Goal: Task Accomplishment & Management: Complete application form

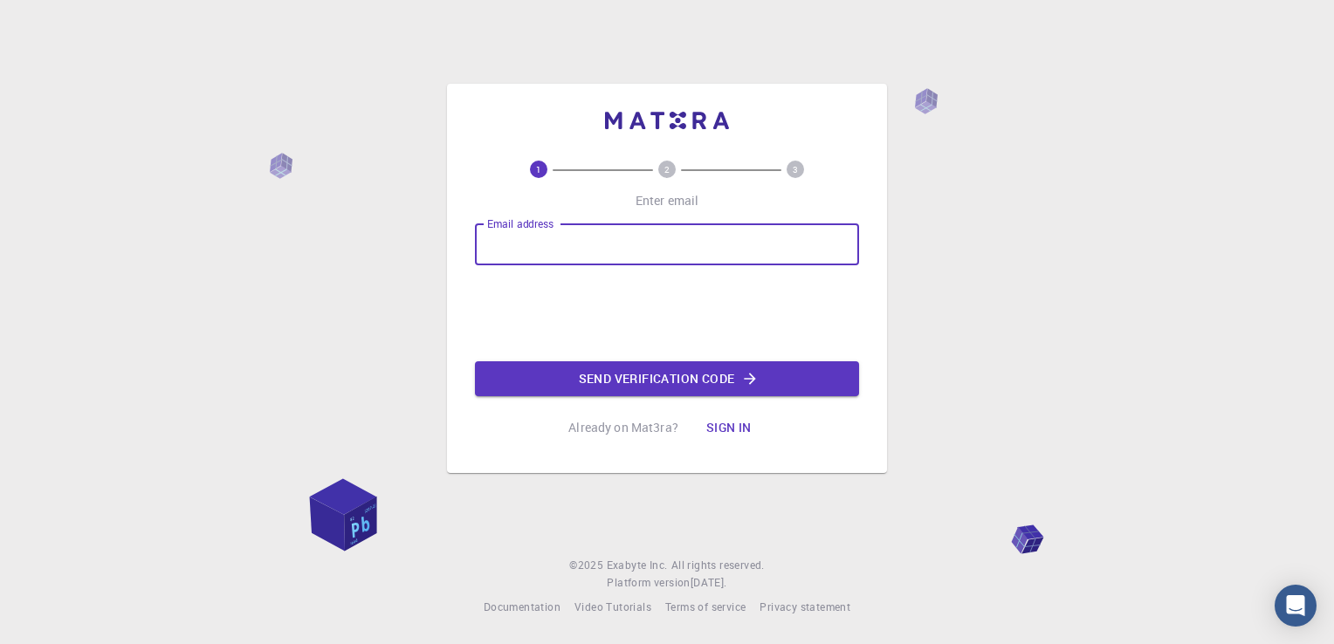
type input "[EMAIL_ADDRESS][DOMAIN_NAME]"
click at [646, 375] on button "Send verification code" at bounding box center [667, 379] width 384 height 35
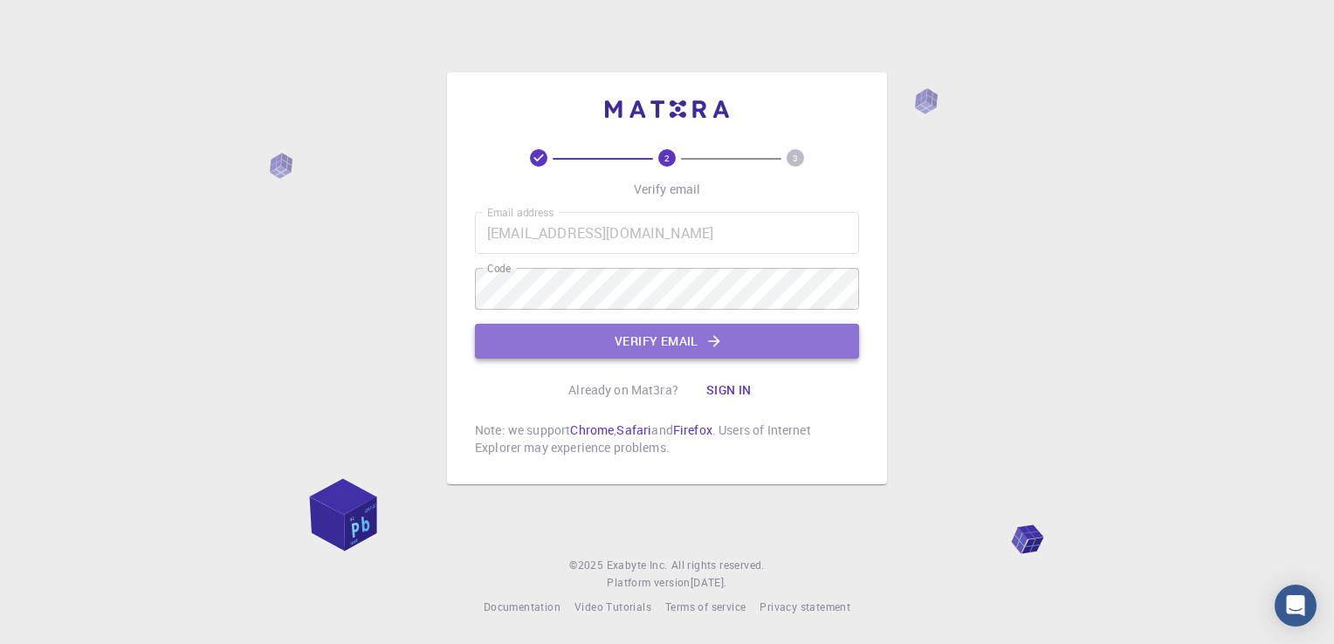
click at [706, 338] on icon "button" at bounding box center [714, 341] width 17 height 17
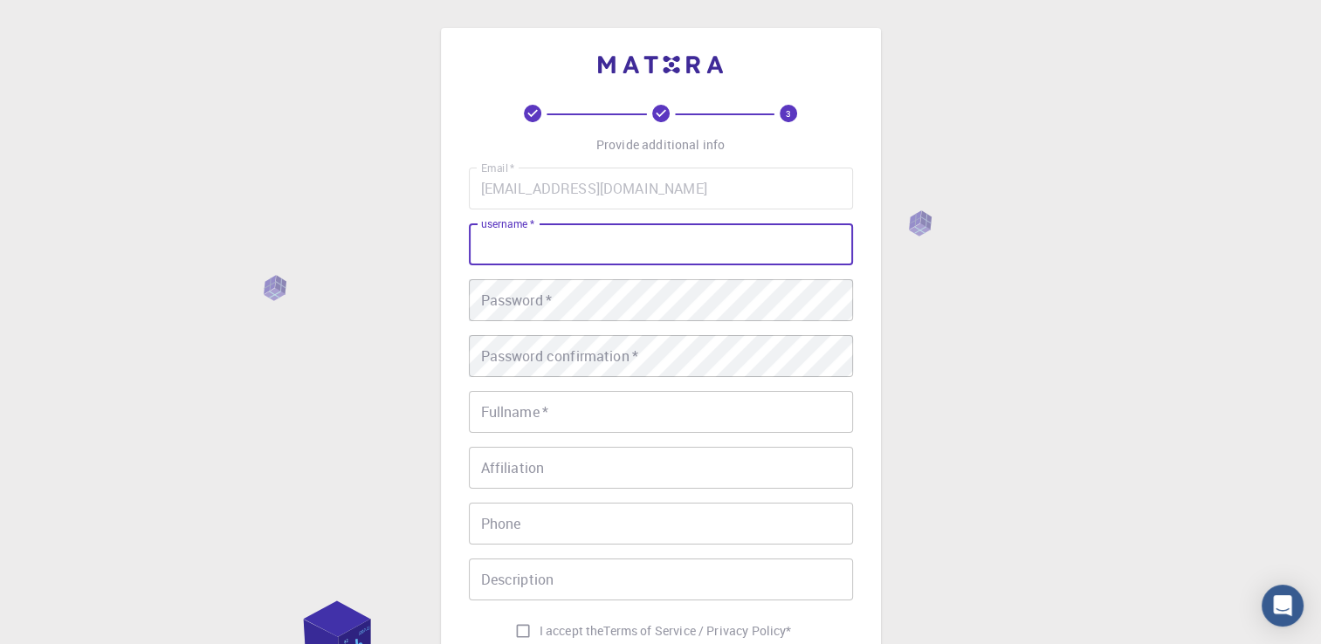
click at [652, 255] on input "username   *" at bounding box center [661, 245] width 384 height 42
type input "[PERSON_NAME]"
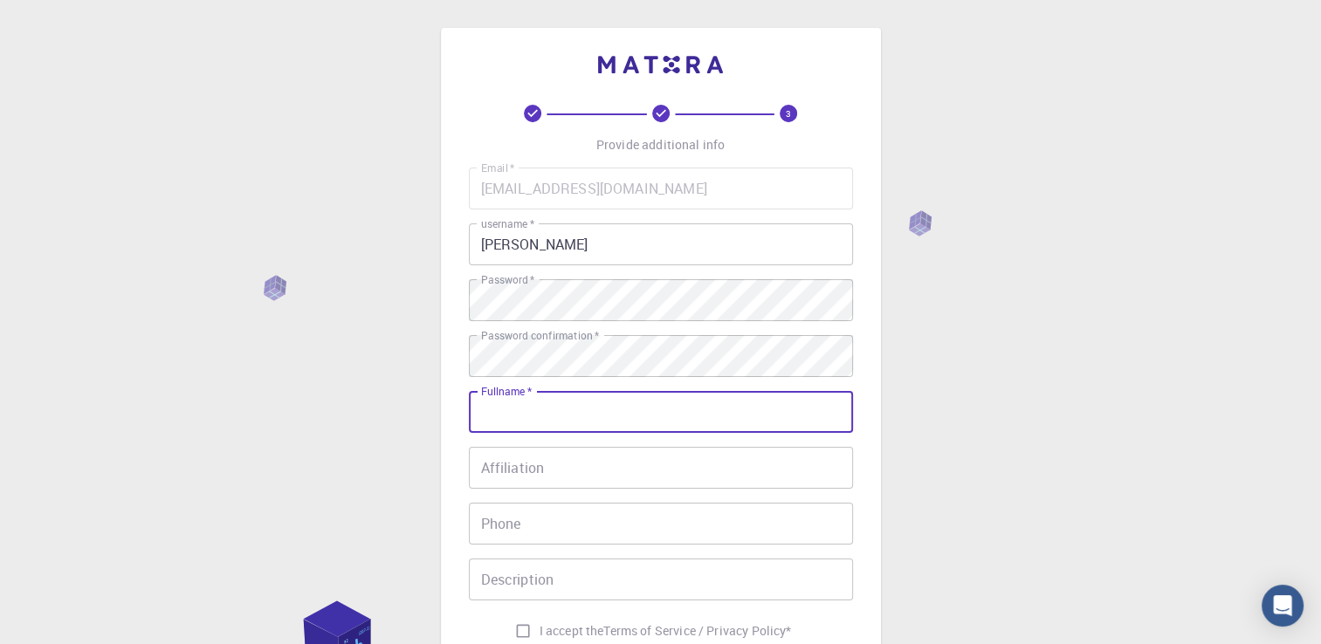
click at [655, 410] on input "Fullname   *" at bounding box center [661, 412] width 384 height 42
type input "[PERSON_NAME]"
click at [591, 250] on input "[PERSON_NAME]" at bounding box center [661, 245] width 384 height 42
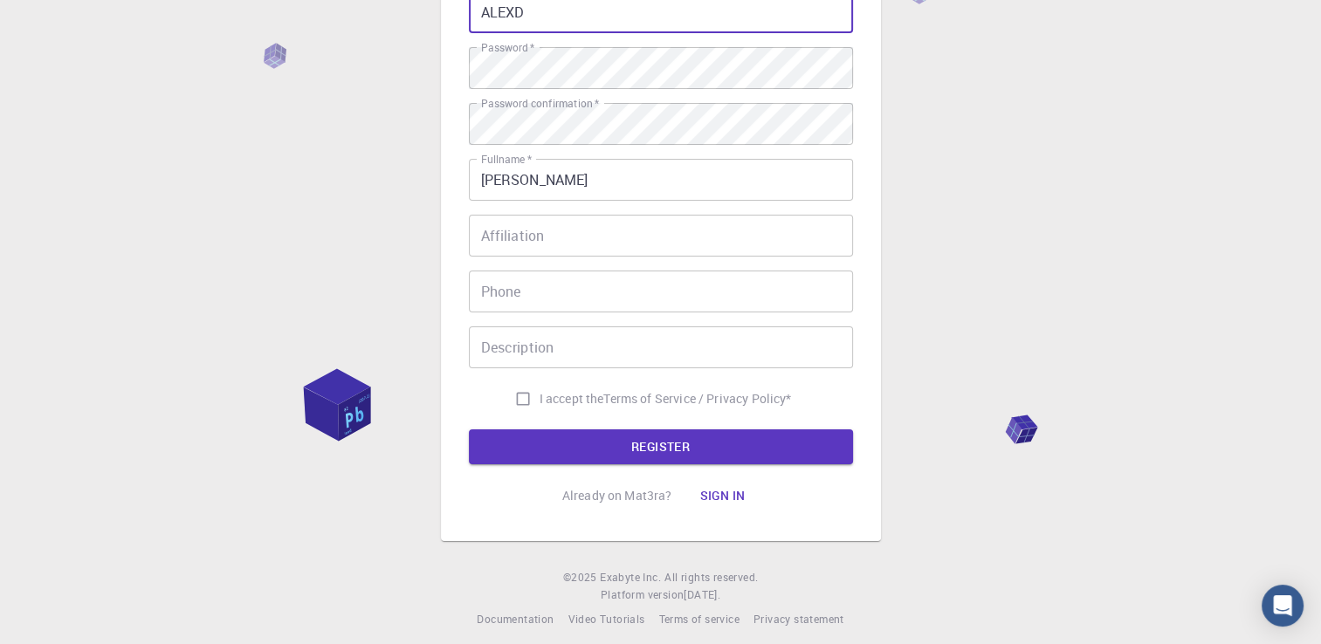
scroll to position [244, 0]
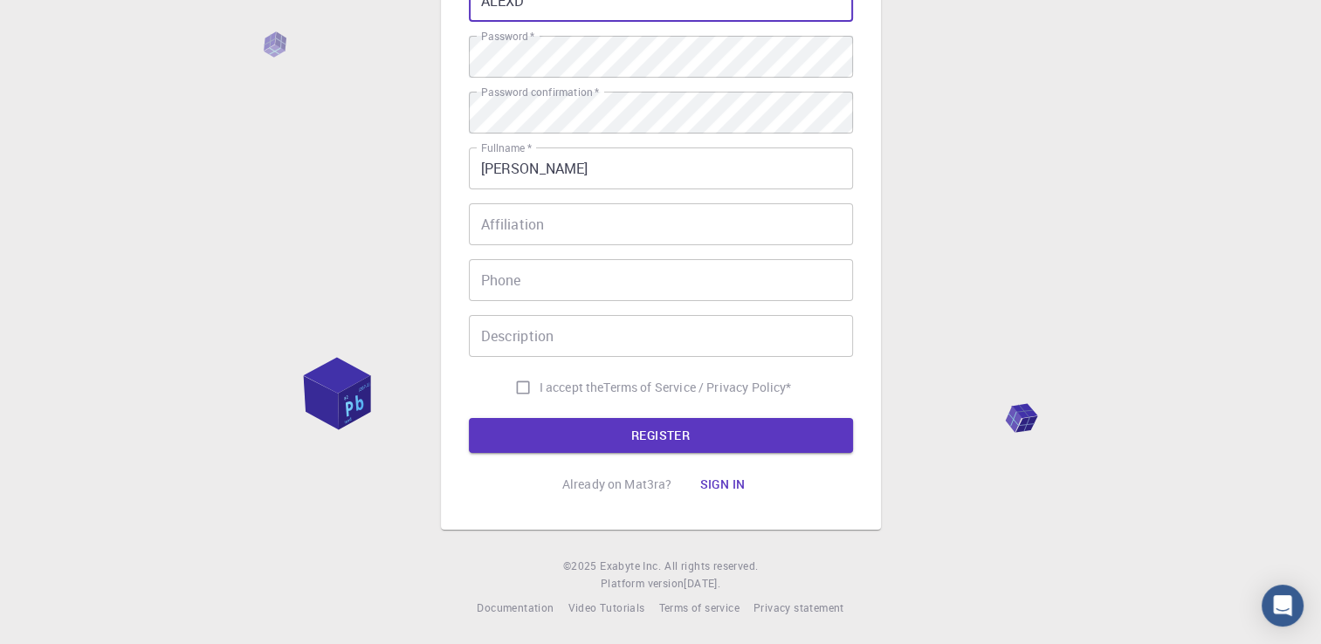
type input "ALEXD"
click at [521, 386] on input "I accept the Terms of Service / Privacy Policy *" at bounding box center [522, 387] width 33 height 33
checkbox input "true"
click at [561, 424] on button "REGISTER" at bounding box center [661, 435] width 384 height 35
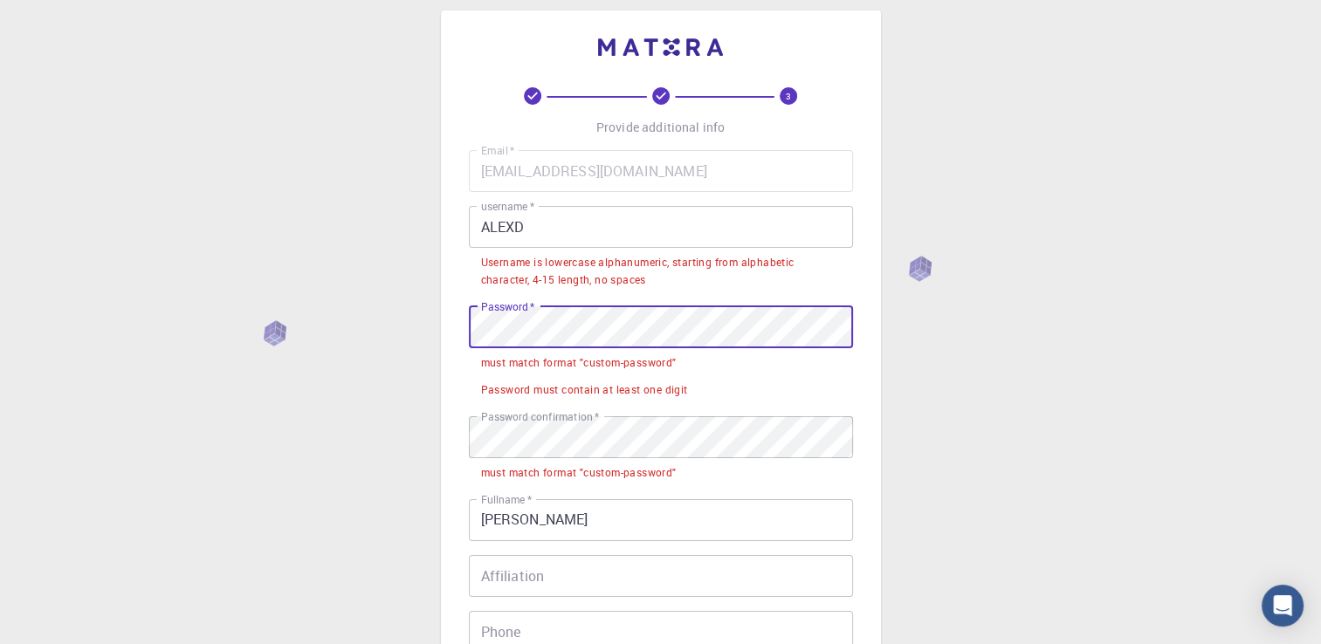
scroll to position [0, 0]
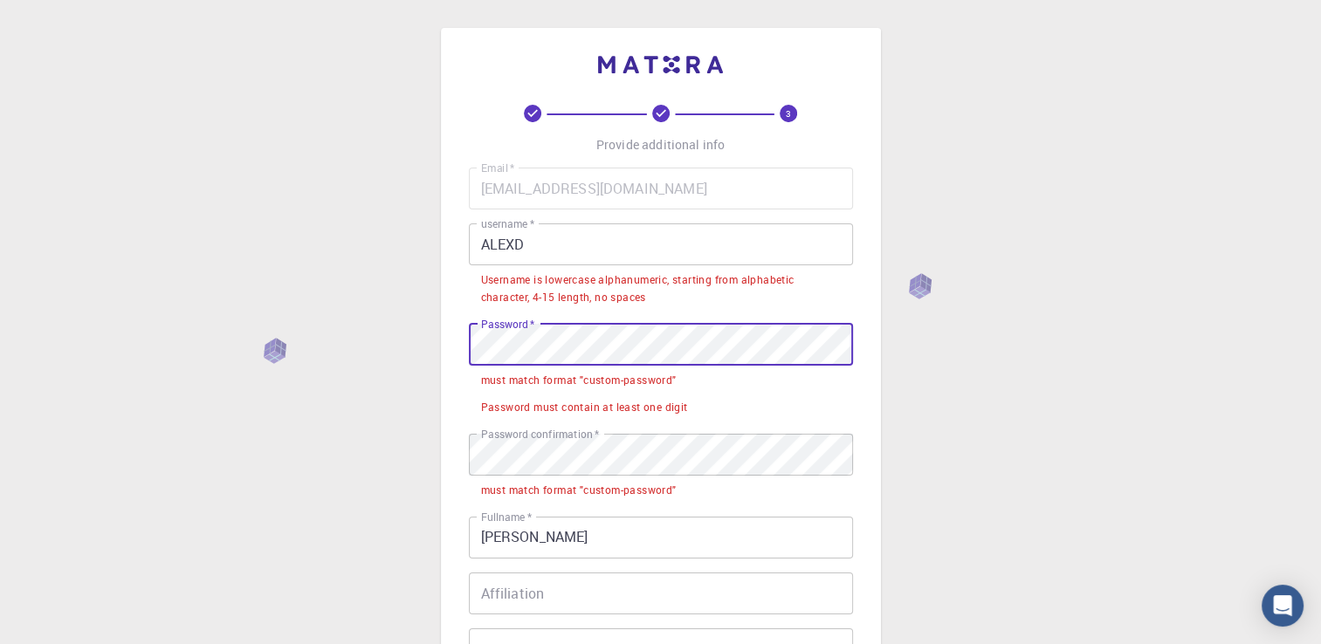
click at [563, 243] on input "ALEXD" at bounding box center [661, 245] width 384 height 42
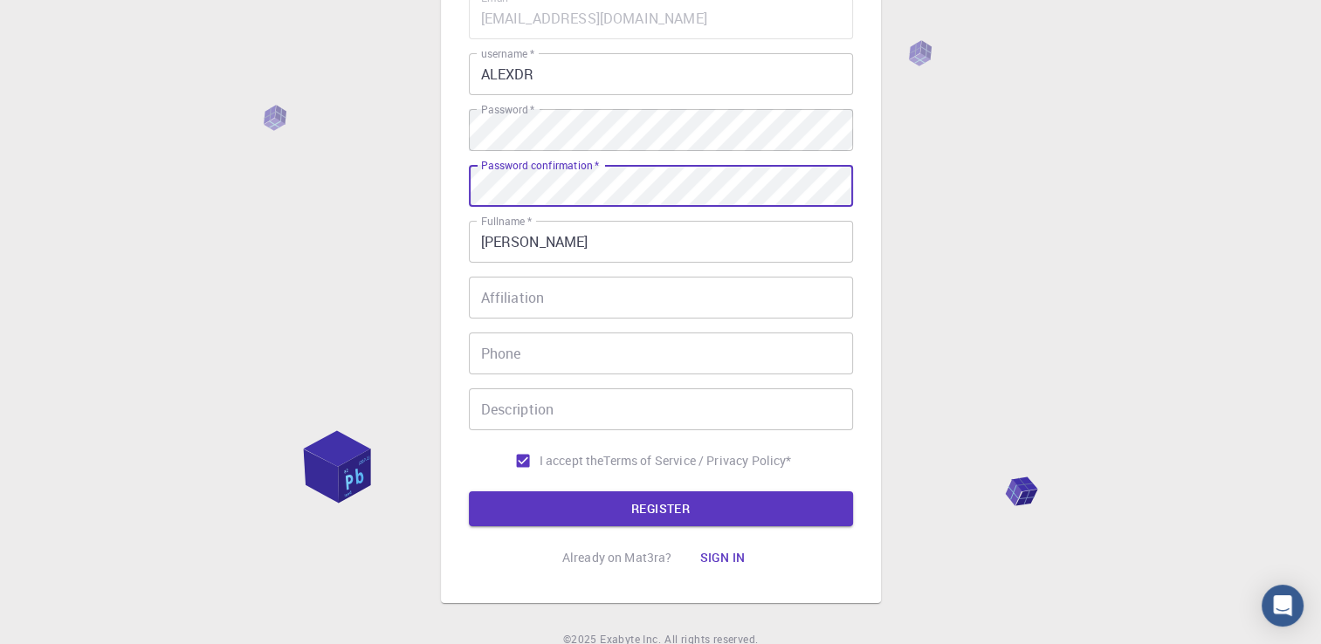
scroll to position [175, 0]
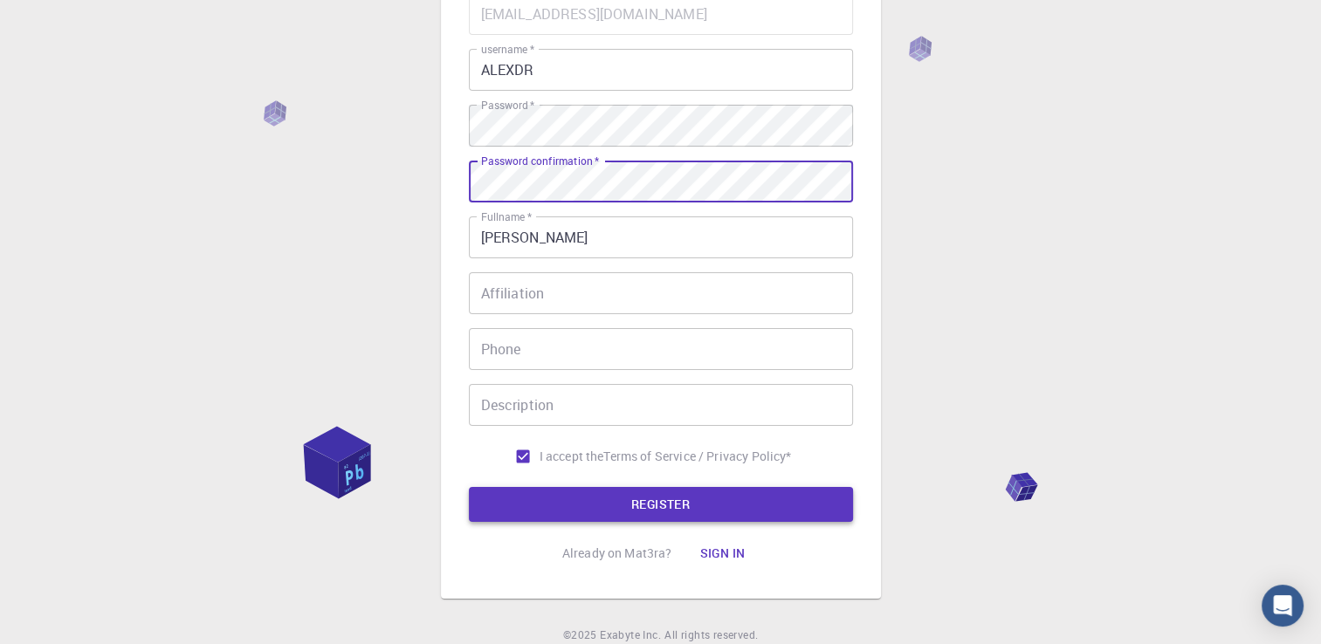
click at [564, 512] on button "REGISTER" at bounding box center [661, 504] width 384 height 35
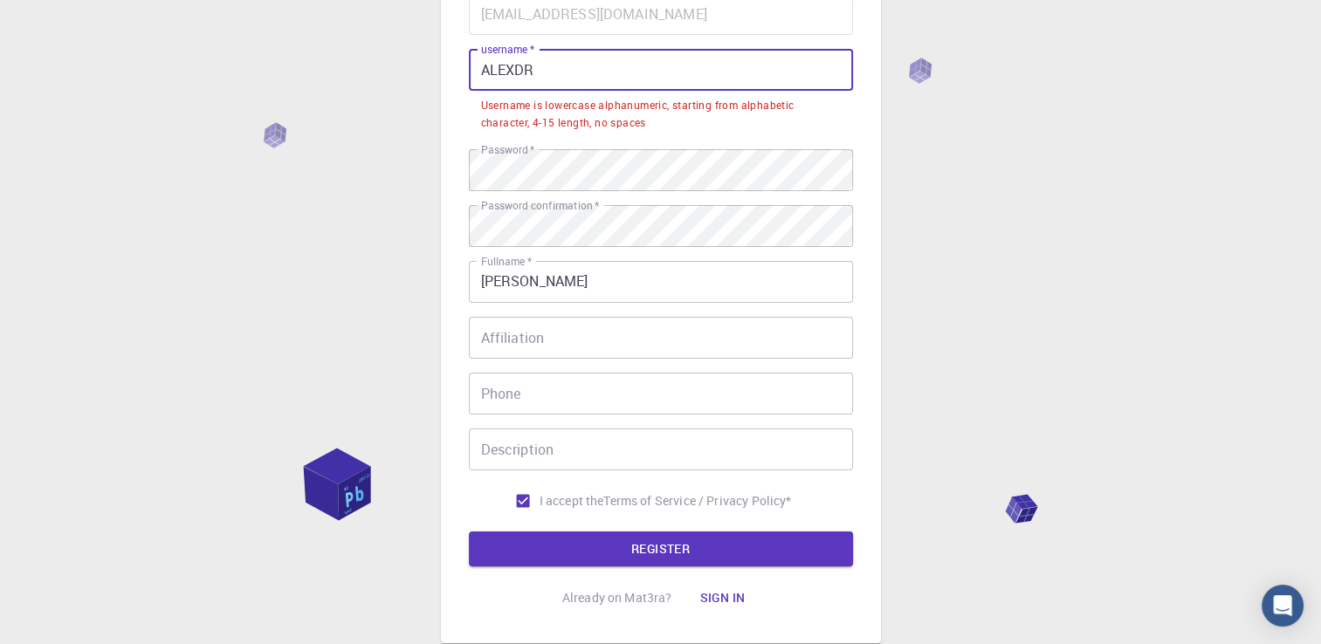
click at [566, 65] on input "ALEXDR" at bounding box center [661, 70] width 384 height 42
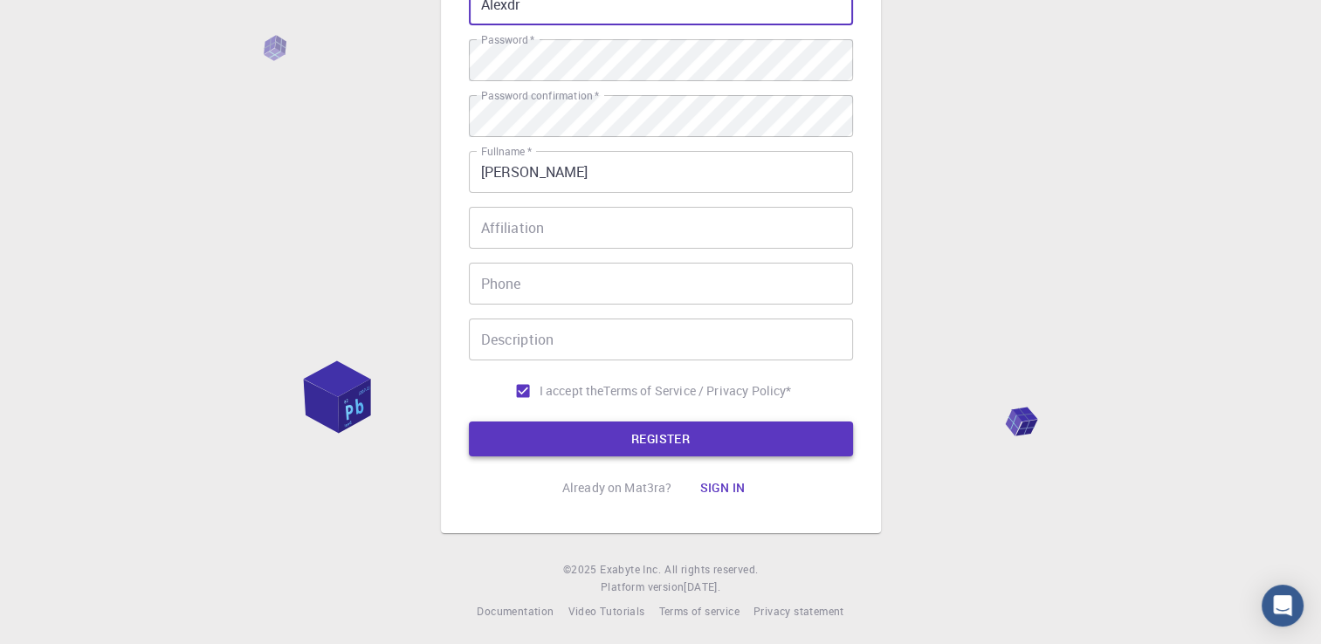
scroll to position [244, 0]
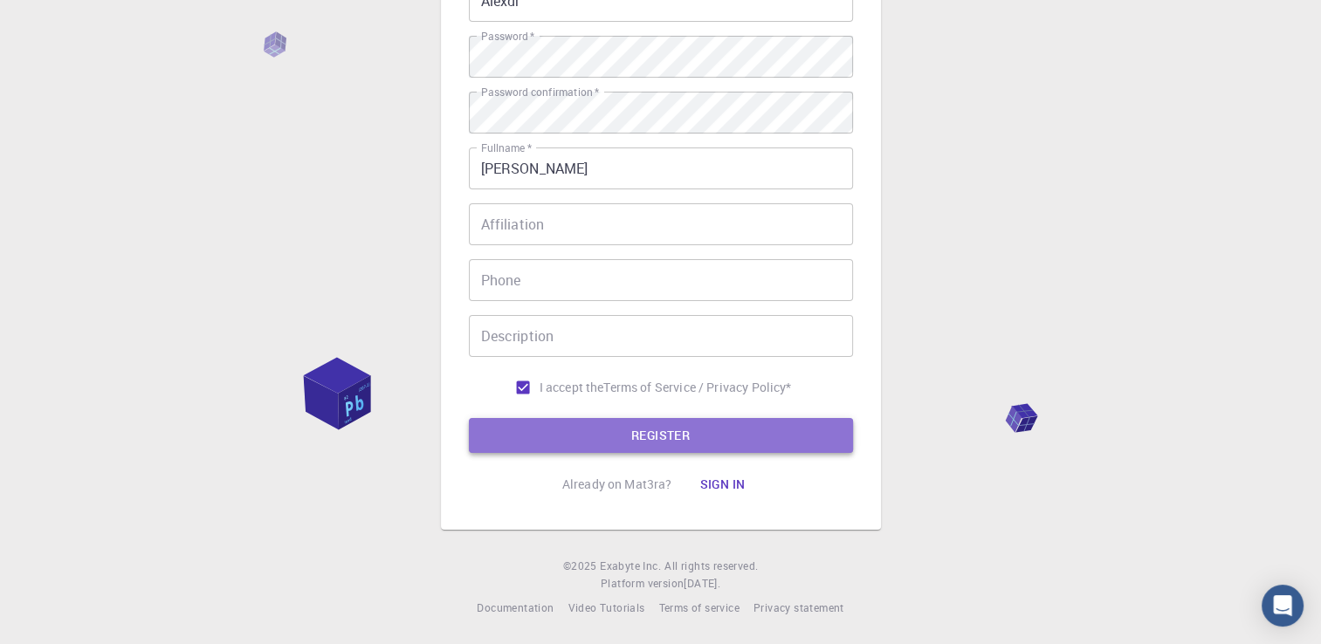
click at [600, 424] on button "REGISTER" at bounding box center [661, 435] width 384 height 35
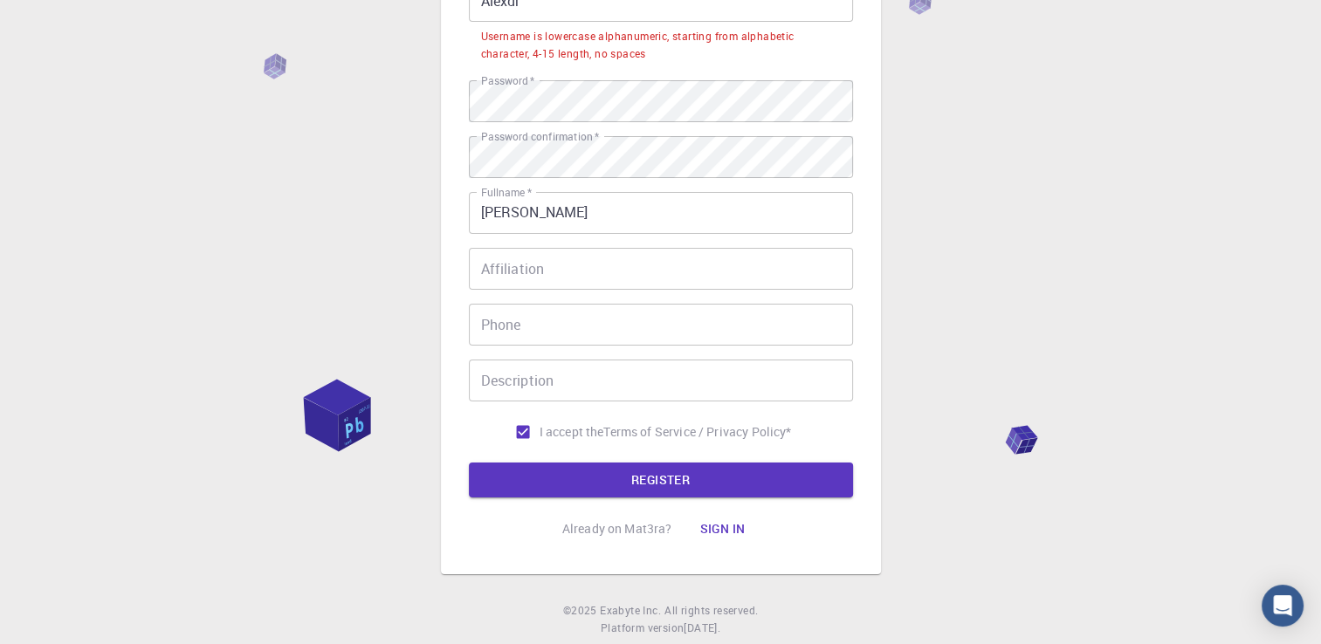
scroll to position [0, 0]
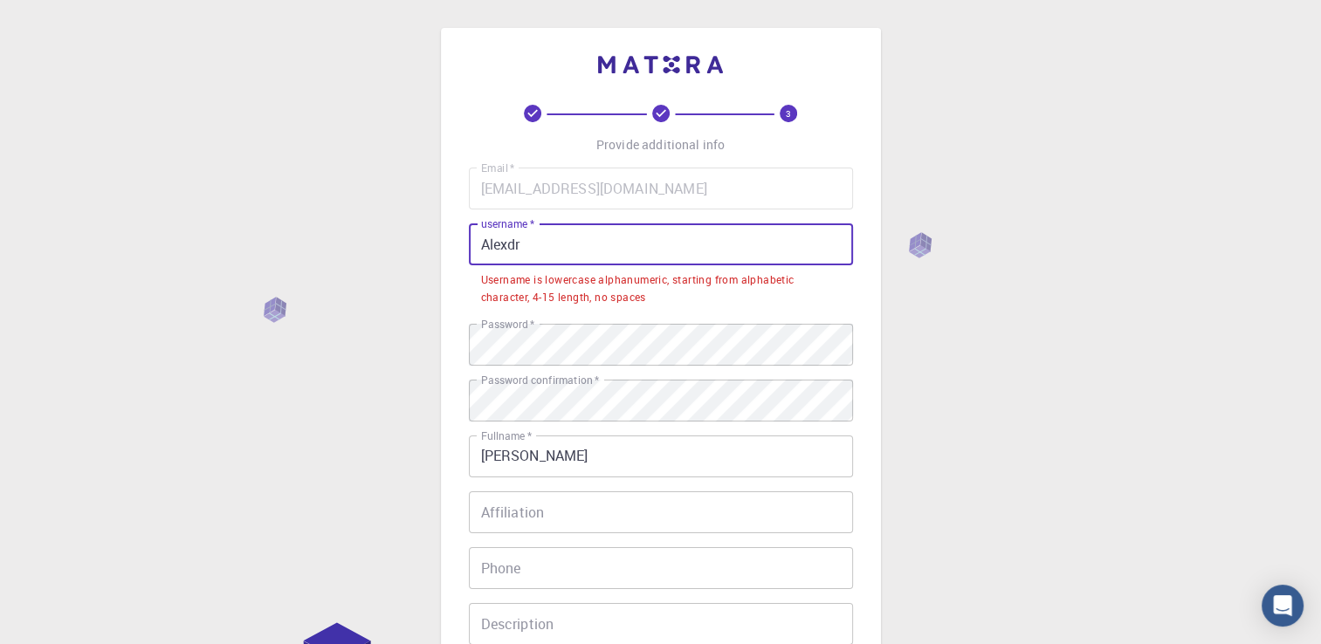
click at [560, 250] on input "Alexdr" at bounding box center [661, 245] width 384 height 42
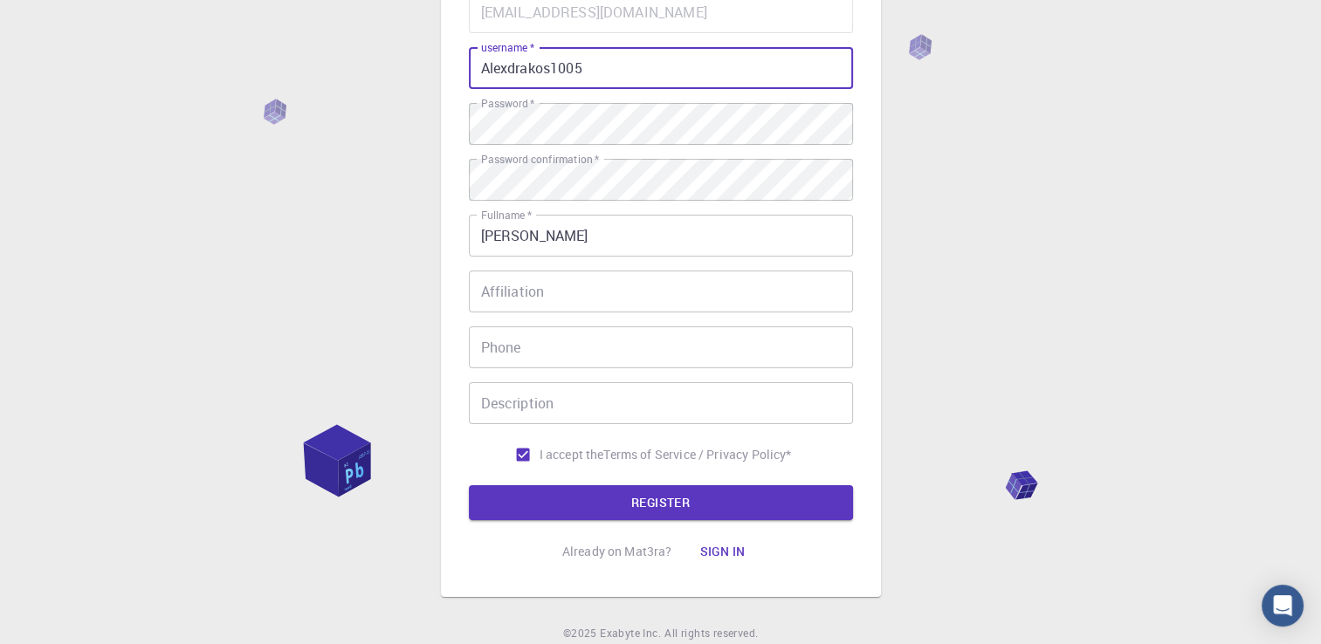
scroll to position [244, 0]
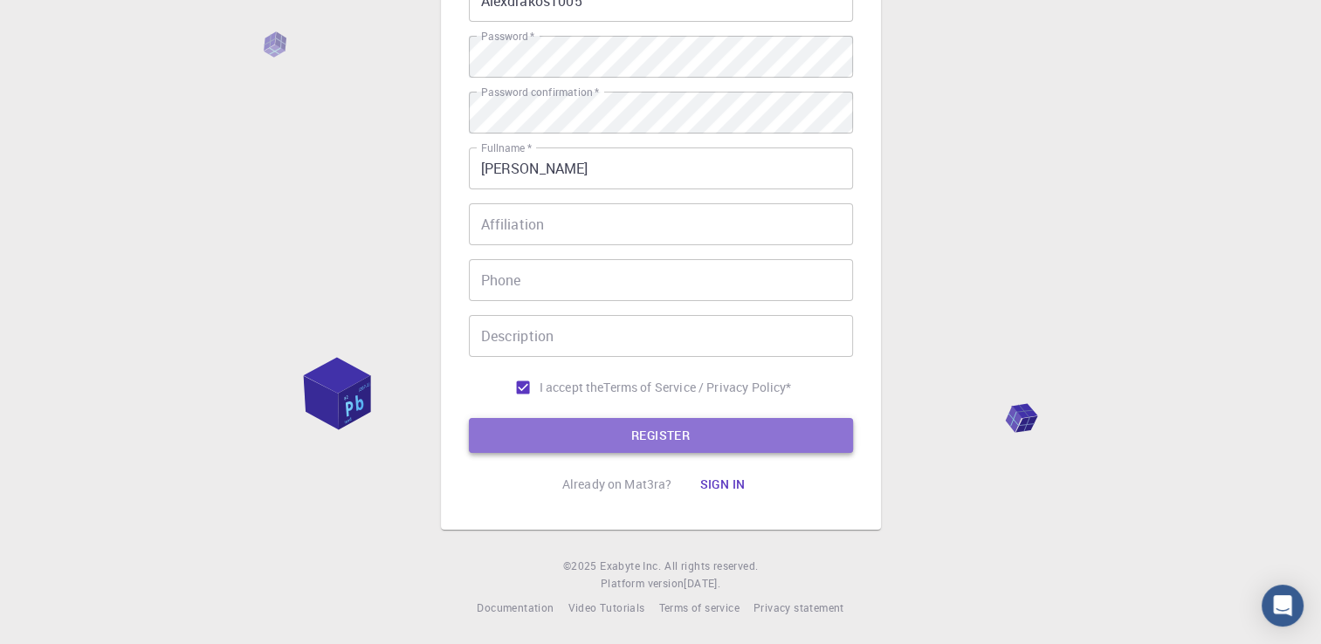
click at [612, 436] on button "REGISTER" at bounding box center [661, 435] width 384 height 35
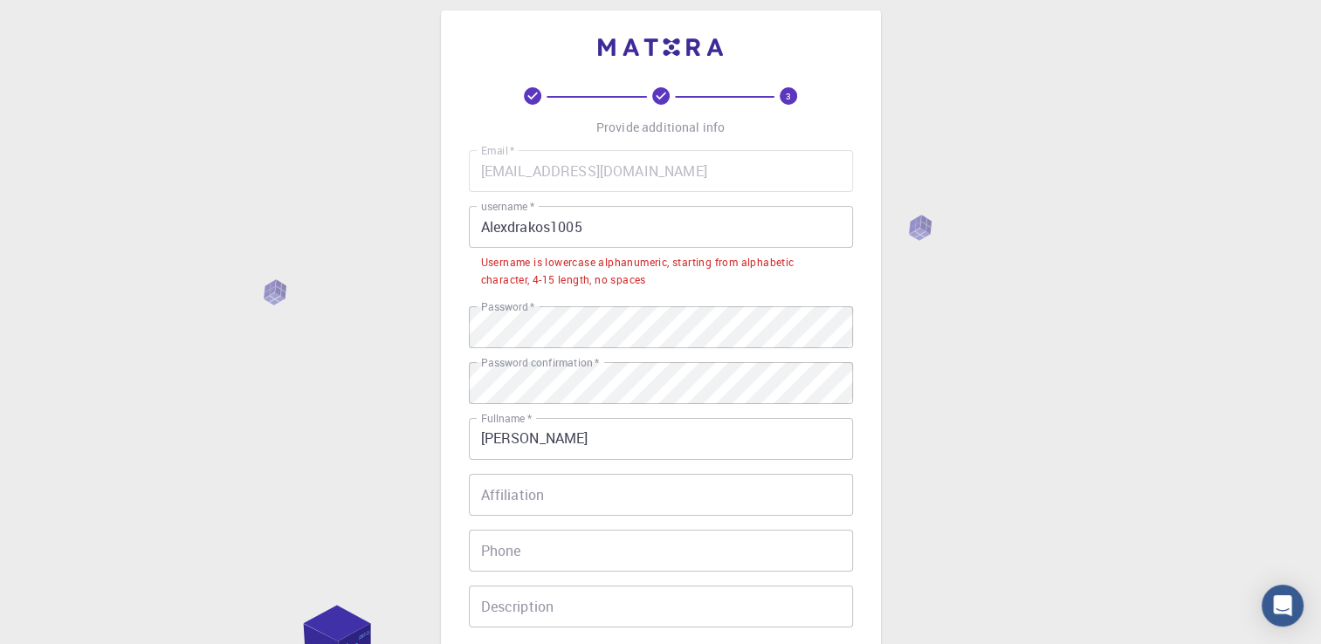
scroll to position [0, 0]
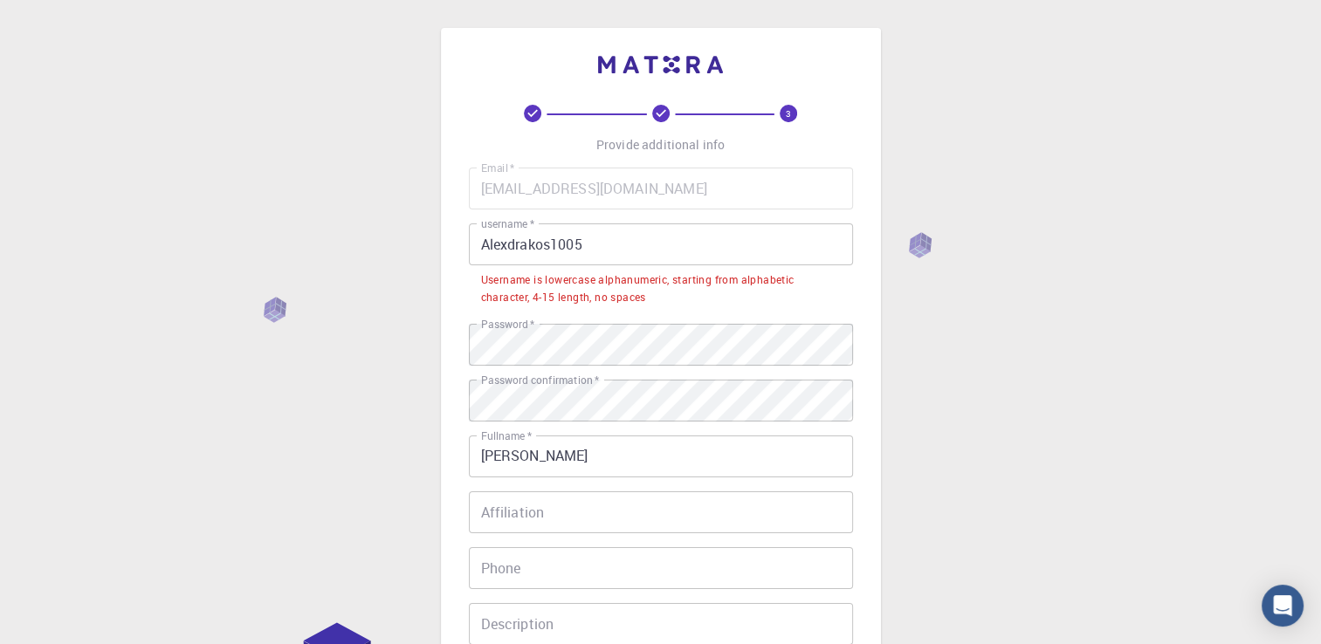
click at [597, 243] on input "Alexdrakos1005" at bounding box center [661, 245] width 384 height 42
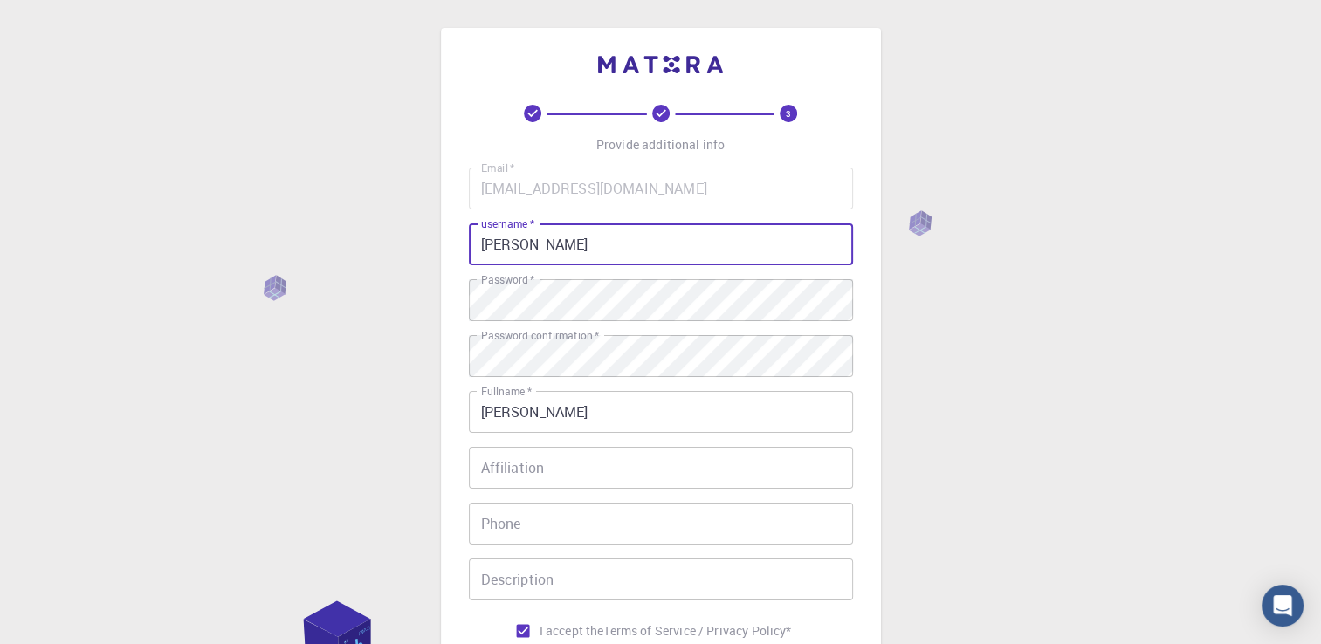
type input "A"
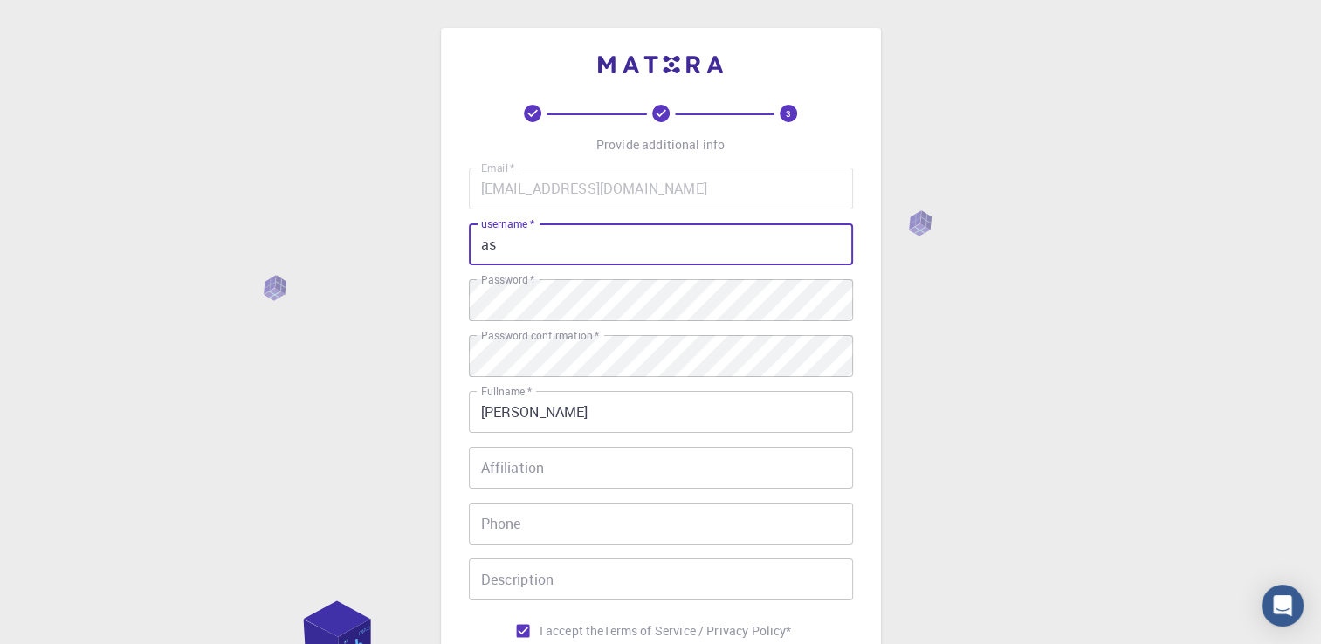
type input "a"
click at [922, 224] on div "3 Provide additional info Email   * [EMAIL_ADDRESS][DOMAIN_NAME] Email   * user…" at bounding box center [660, 444] width 1321 height 889
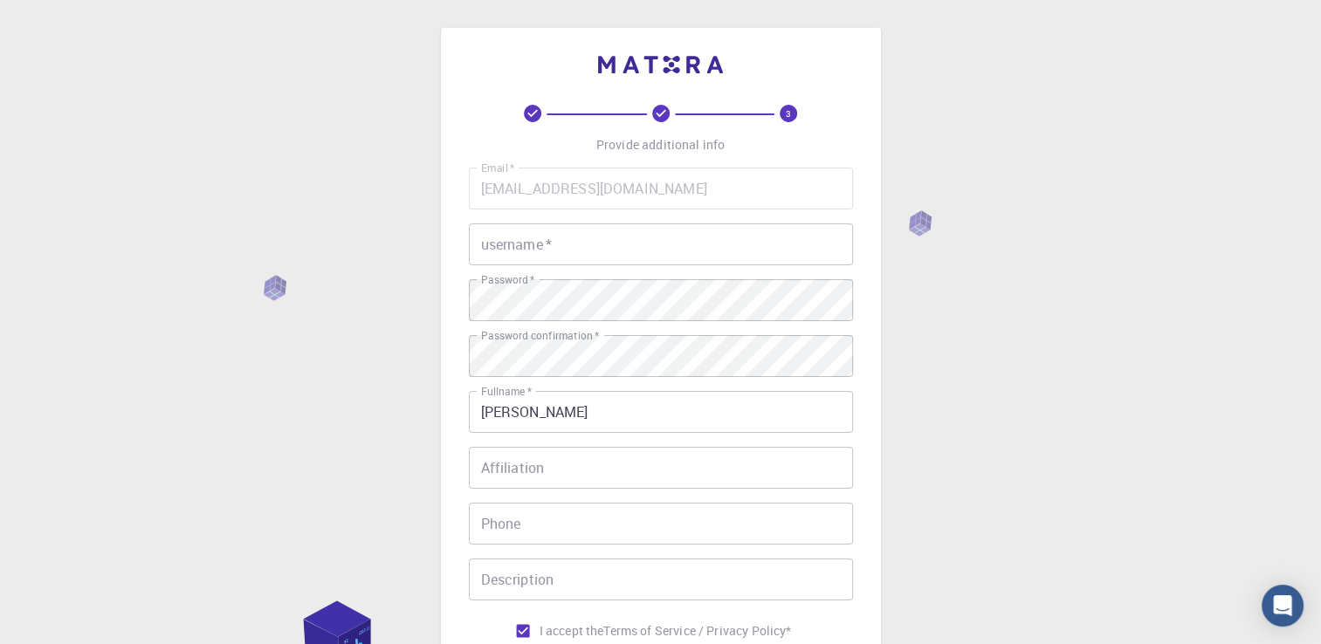
click at [922, 224] on div "3 Provide additional info Email   * [EMAIL_ADDRESS][DOMAIN_NAME] Email   * user…" at bounding box center [660, 444] width 1321 height 889
click at [562, 236] on input "username   *" at bounding box center [661, 245] width 384 height 42
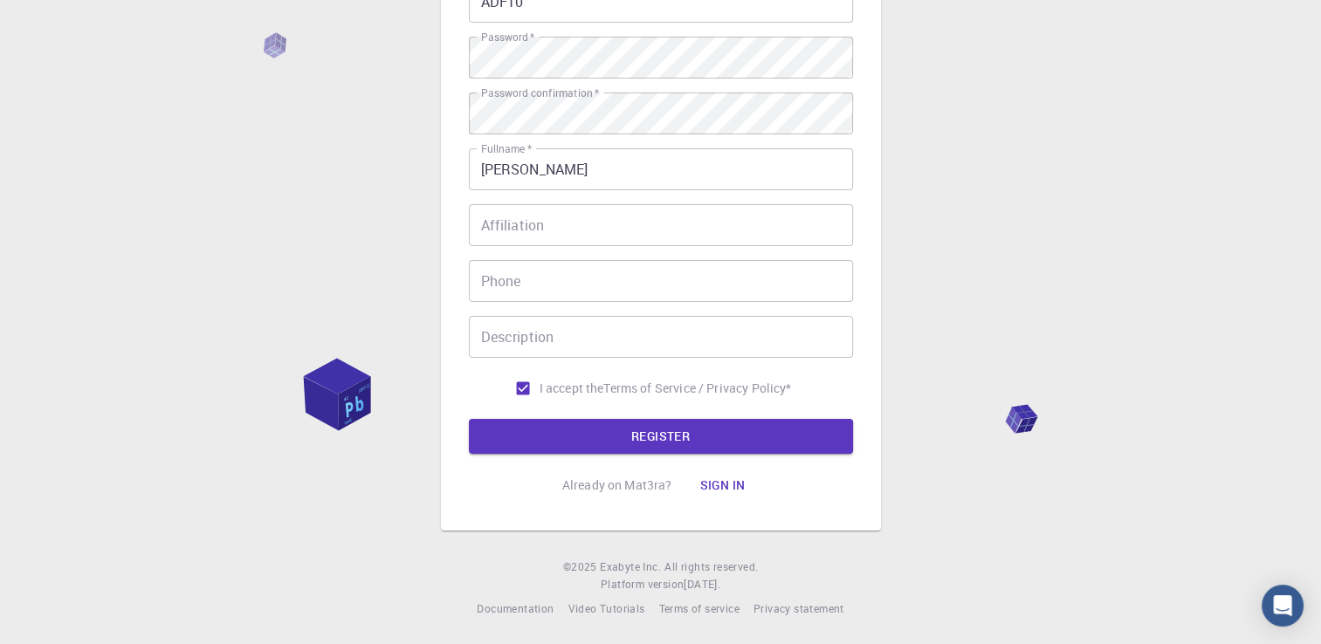
scroll to position [244, 0]
click at [644, 423] on button "REGISTER" at bounding box center [661, 435] width 384 height 35
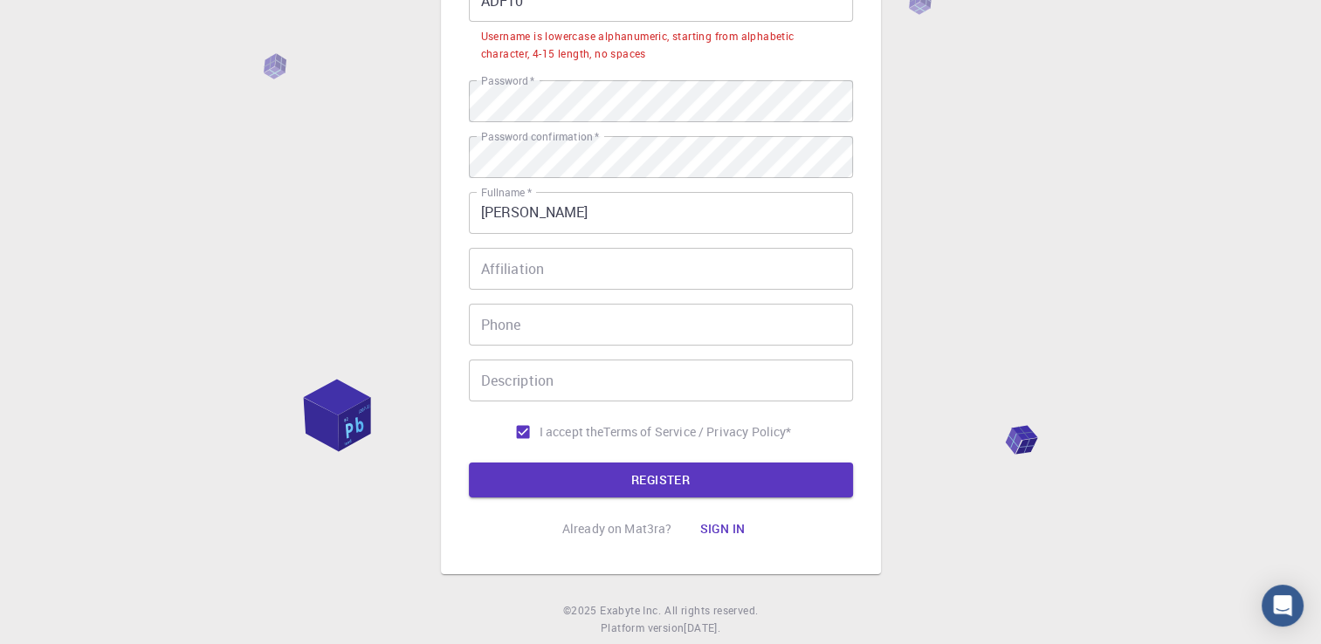
scroll to position [0, 0]
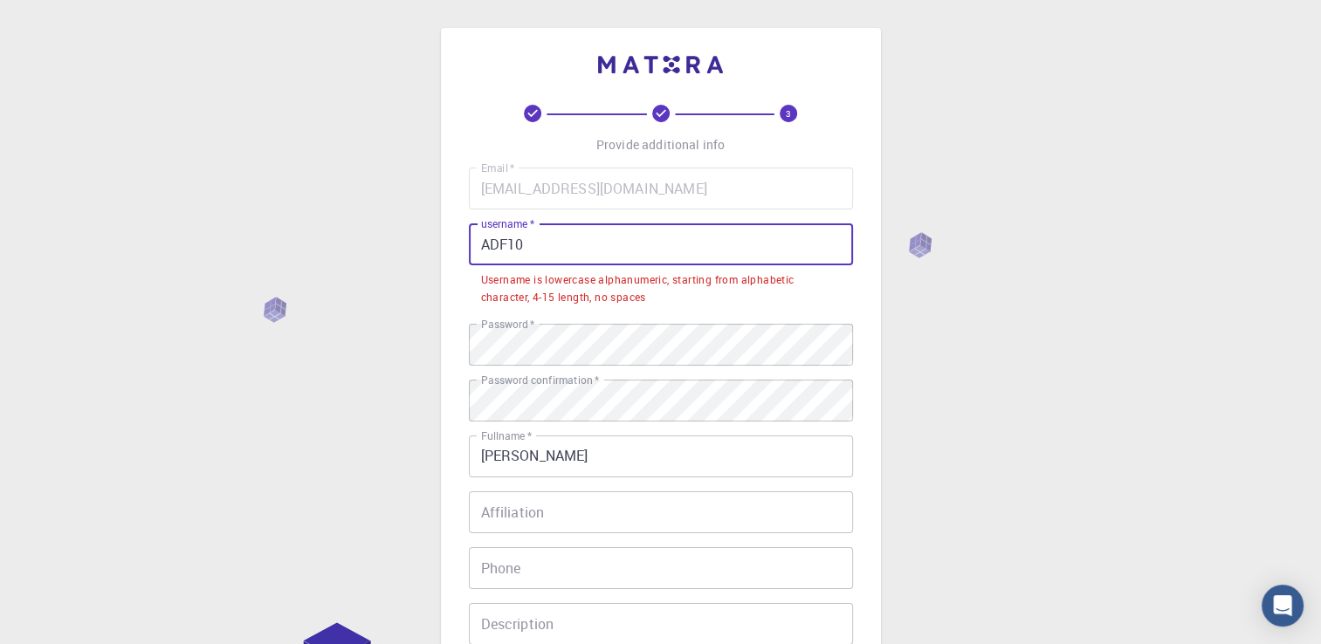
click at [633, 264] on input "ADF10" at bounding box center [661, 245] width 384 height 42
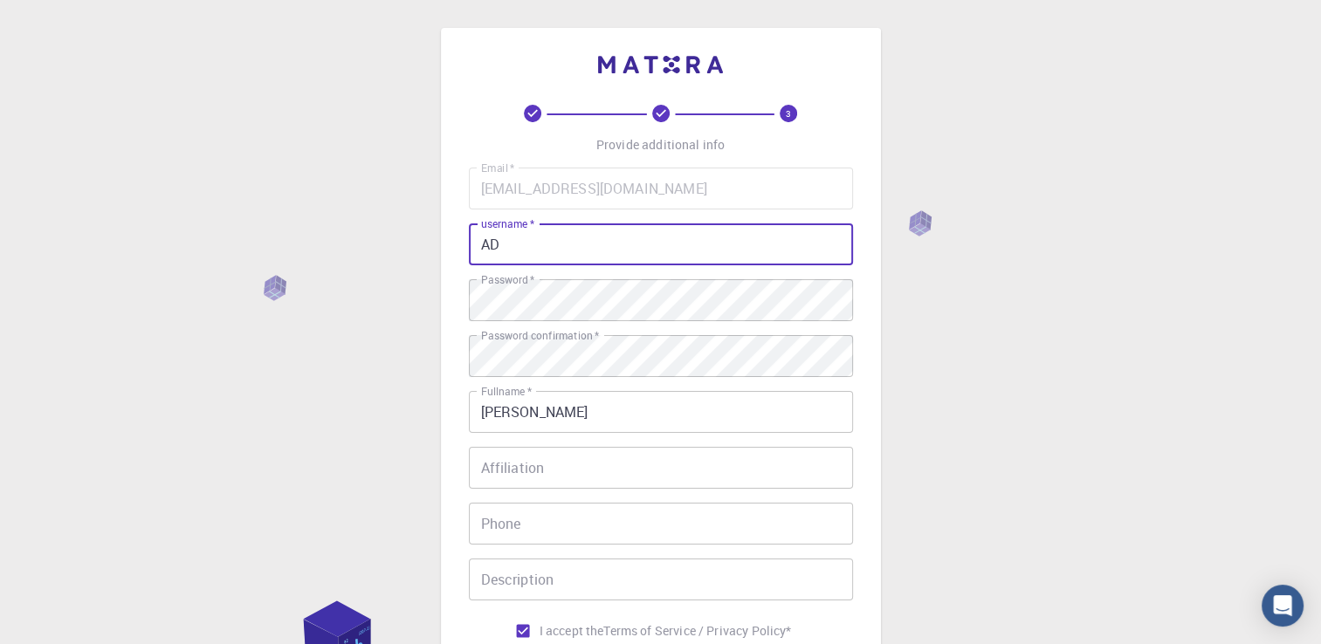
type input "A"
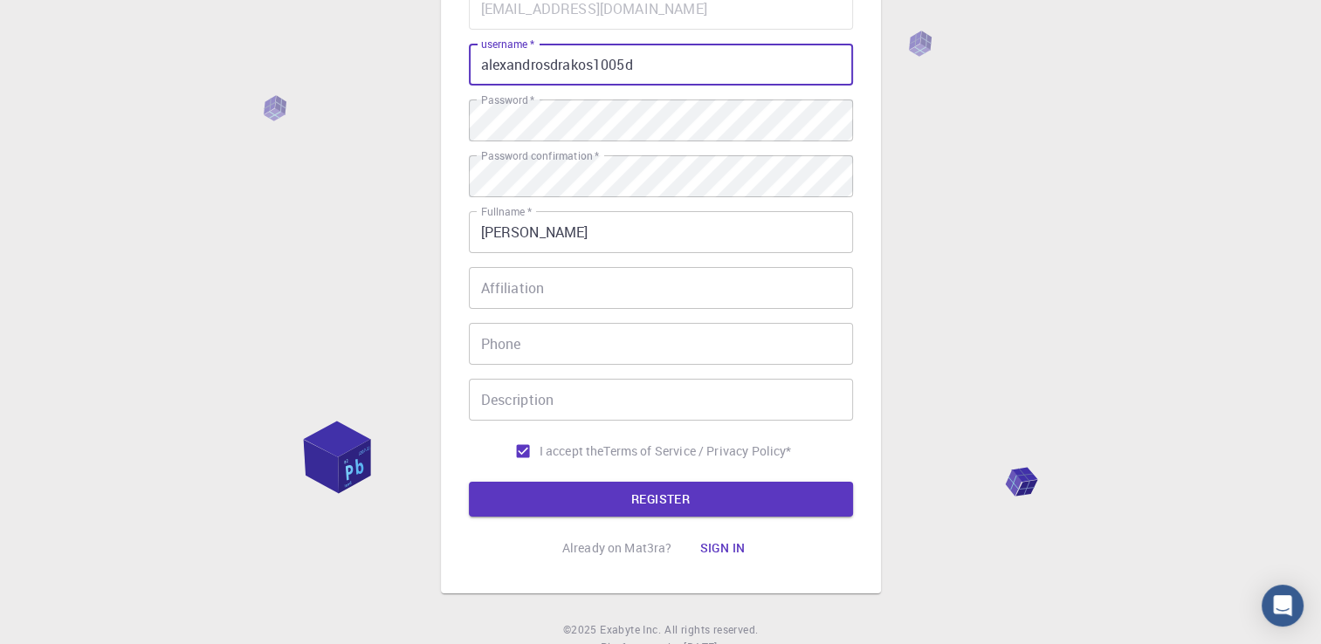
scroll to position [244, 0]
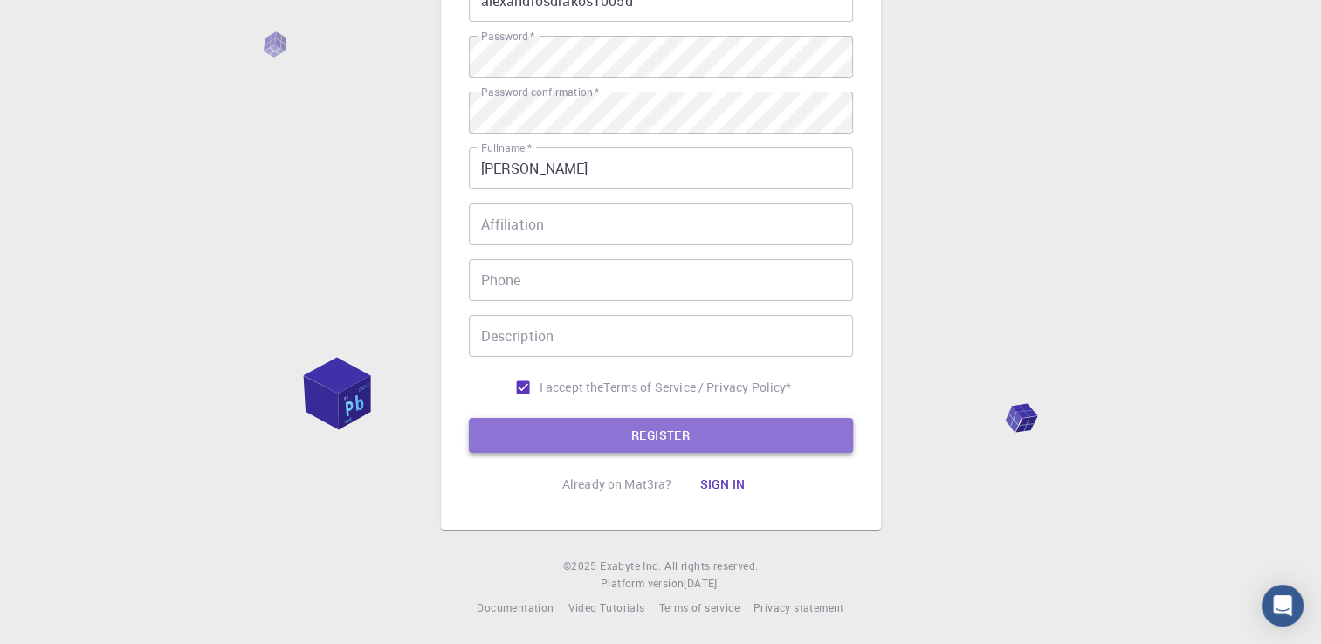
click at [668, 446] on button "REGISTER" at bounding box center [661, 435] width 384 height 35
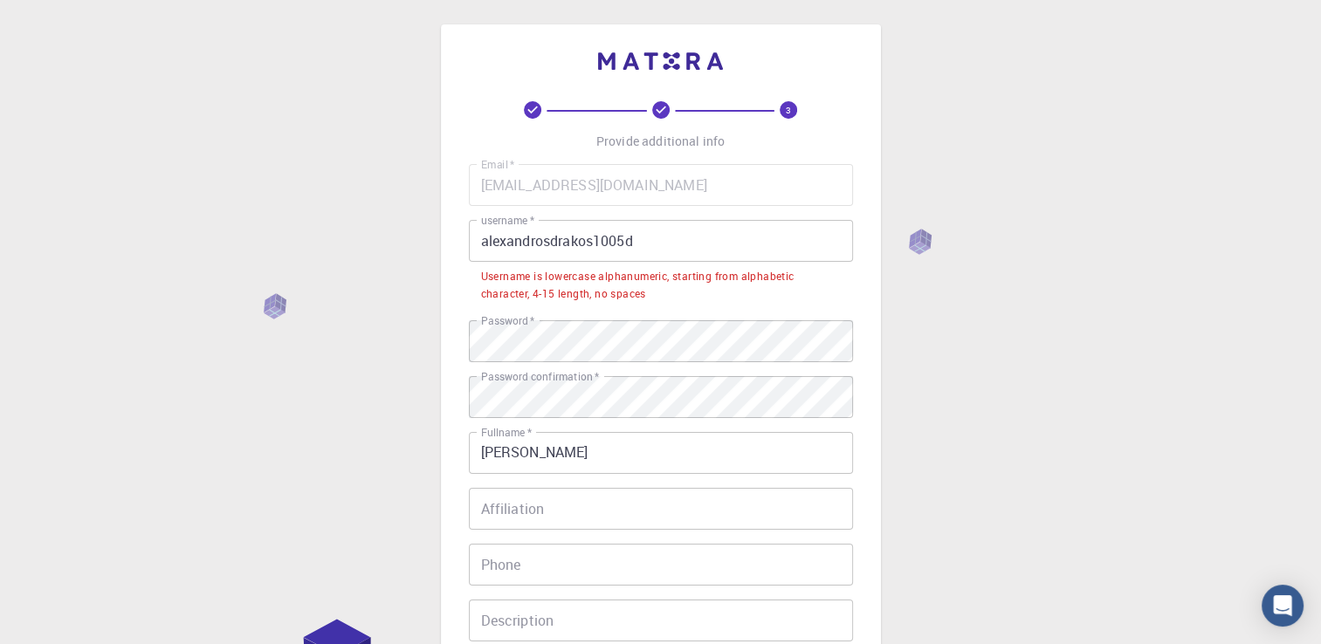
scroll to position [0, 0]
click at [486, 249] on input "alexandrosdrakos1005d" at bounding box center [661, 245] width 384 height 42
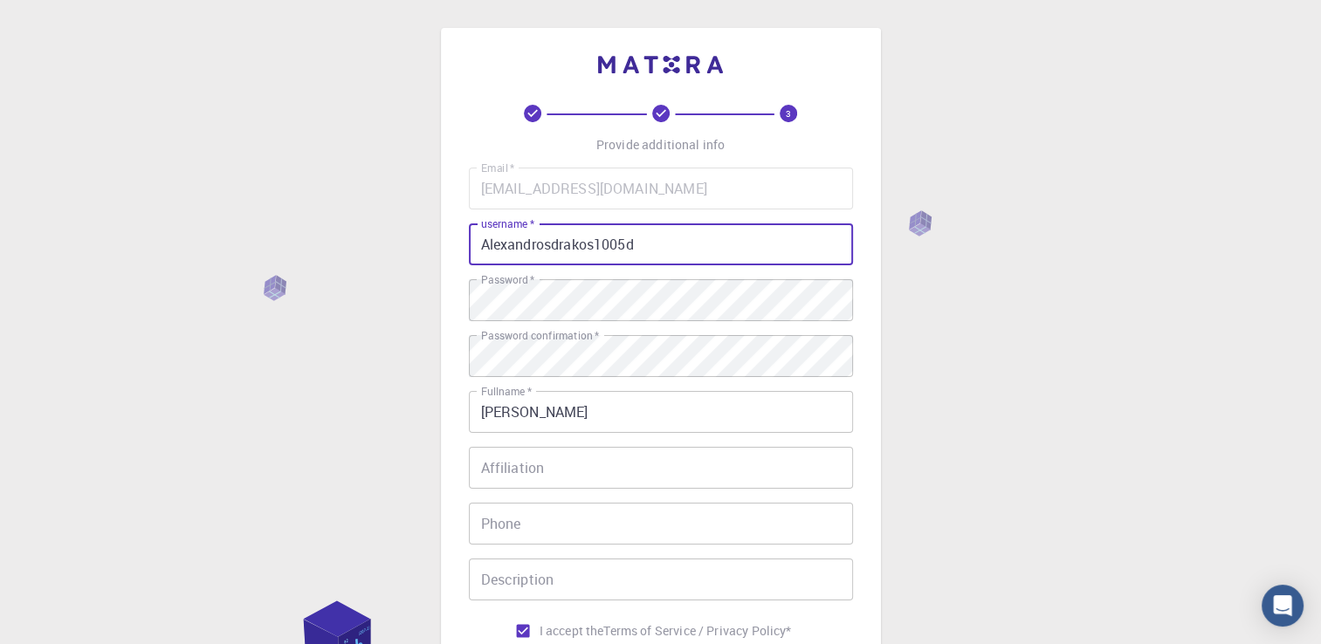
type input "Alexandrosdrakos1005d"
